Goal: Task Accomplishment & Management: Manage account settings

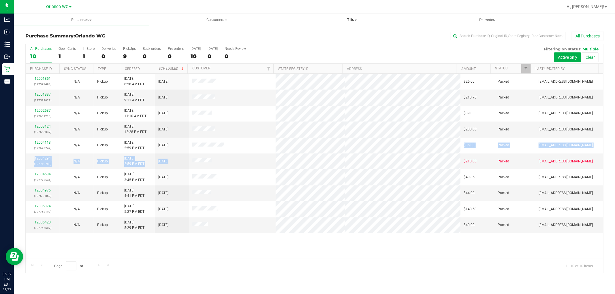
click at [356, 16] on uib-tab-heading "Tills Manage tills Reconcile e-payments" at bounding box center [352, 20] width 135 height 12
click at [338, 35] on li "Manage tills" at bounding box center [351, 34] width 135 height 7
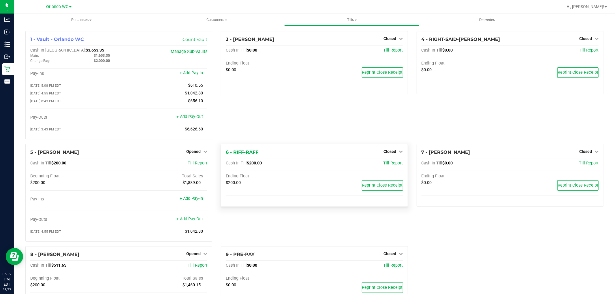
click at [318, 186] on div "Reprint Close Receipt" at bounding box center [358, 185] width 89 height 10
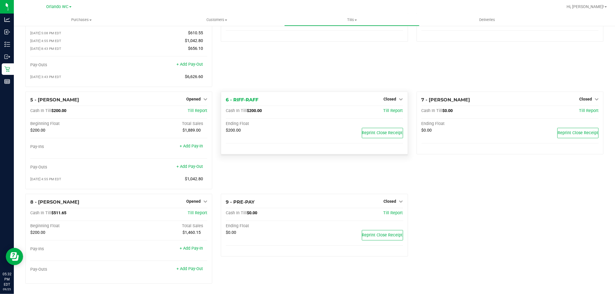
scroll to position [55, 0]
click at [93, 217] on div "Cash In Till $511.65 Till Report" at bounding box center [118, 215] width 177 height 8
click at [264, 157] on div "6 - RIFF-RAFF Closed Open Till Cash In Till $200.00 Till Report Ending Float $2…" at bounding box center [314, 143] width 195 height 102
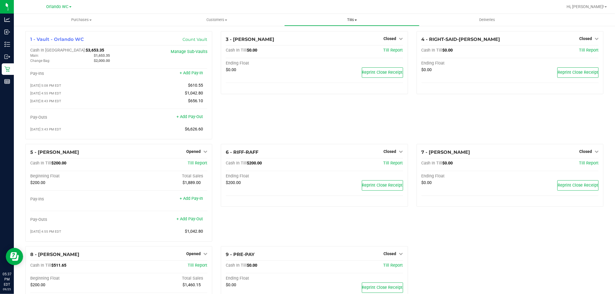
click at [349, 21] on span "Tills" at bounding box center [352, 19] width 135 height 5
click at [339, 35] on li "Manage tills" at bounding box center [351, 34] width 135 height 7
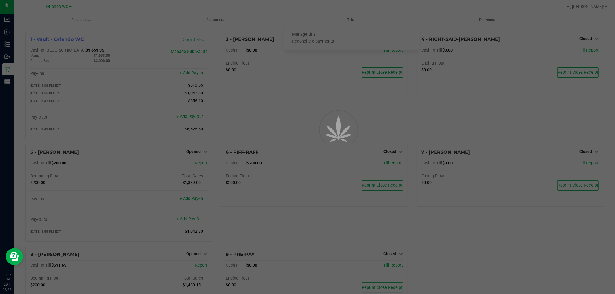
click at [300, 98] on div at bounding box center [307, 147] width 615 height 294
